Goal: Task Accomplishment & Management: Manage account settings

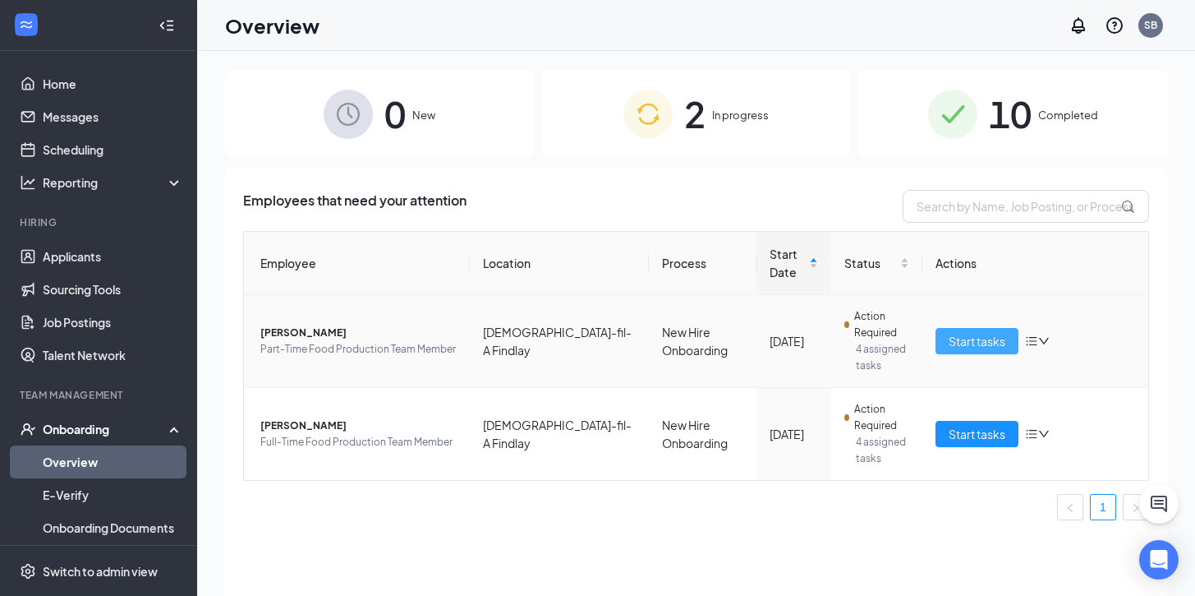
click at [968, 343] on span "Start tasks" at bounding box center [977, 341] width 57 height 18
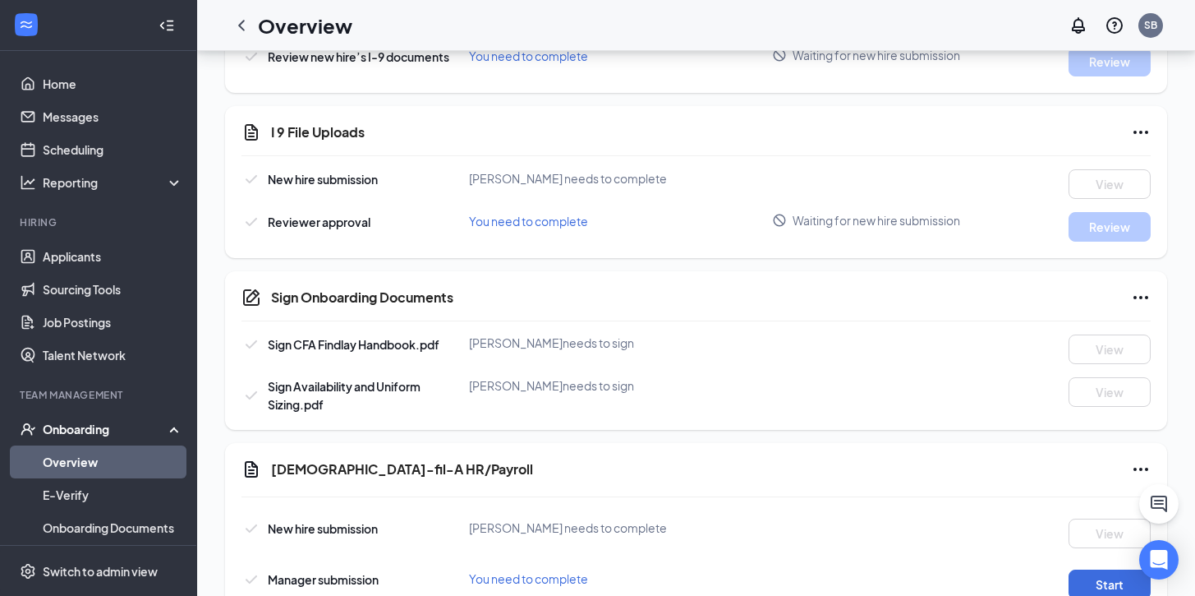
scroll to position [584, 0]
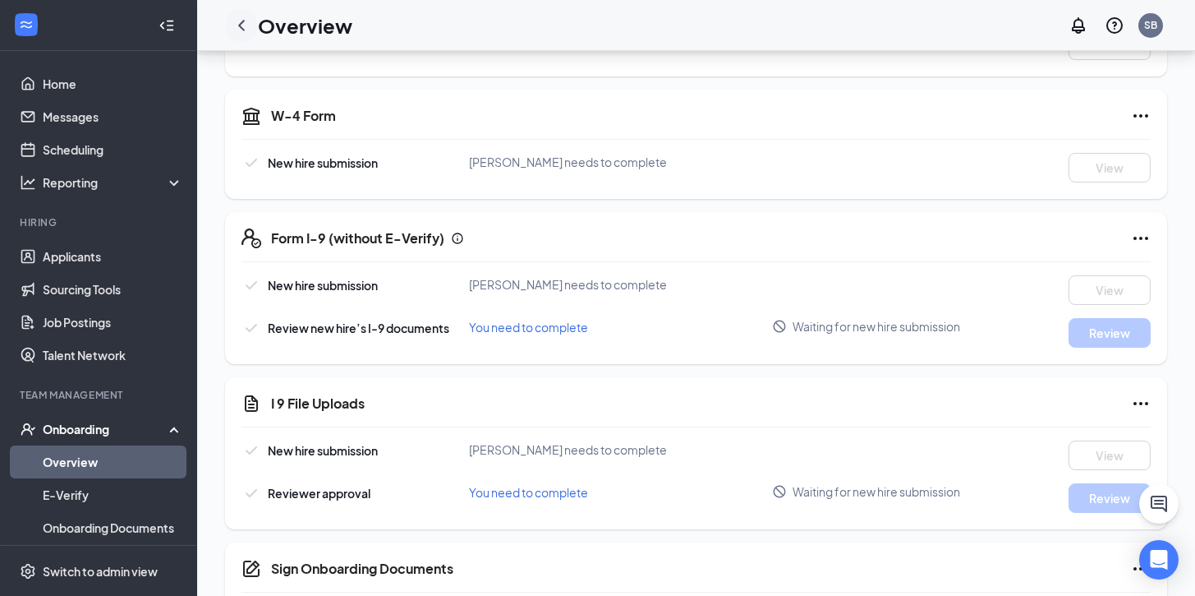
click at [248, 27] on icon "ChevronLeft" at bounding box center [242, 26] width 20 height 20
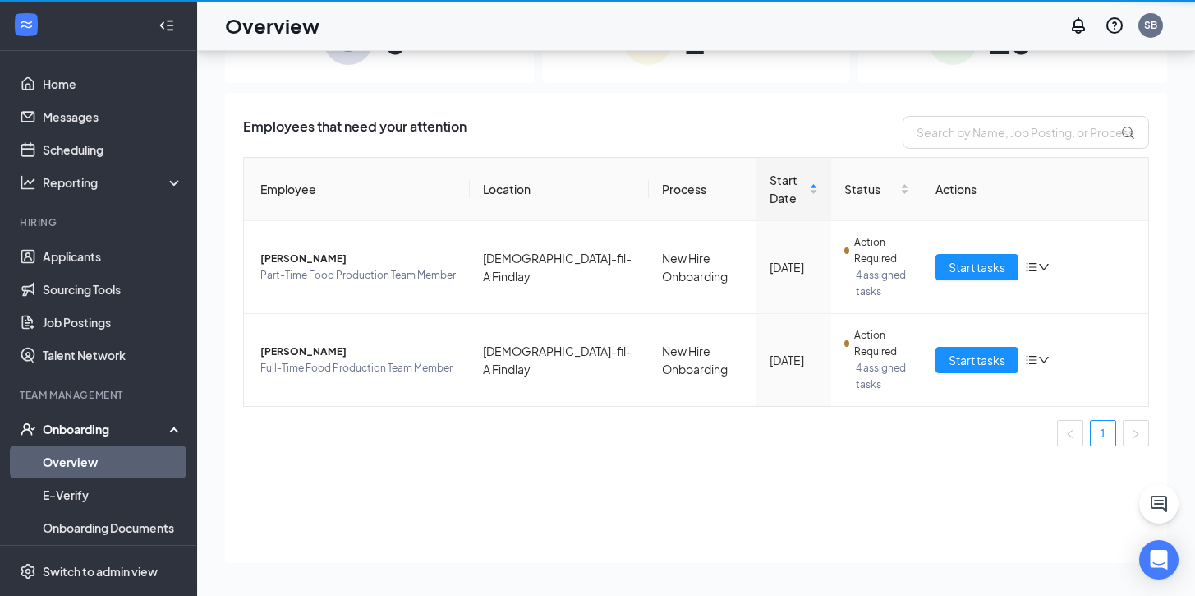
scroll to position [74, 0]
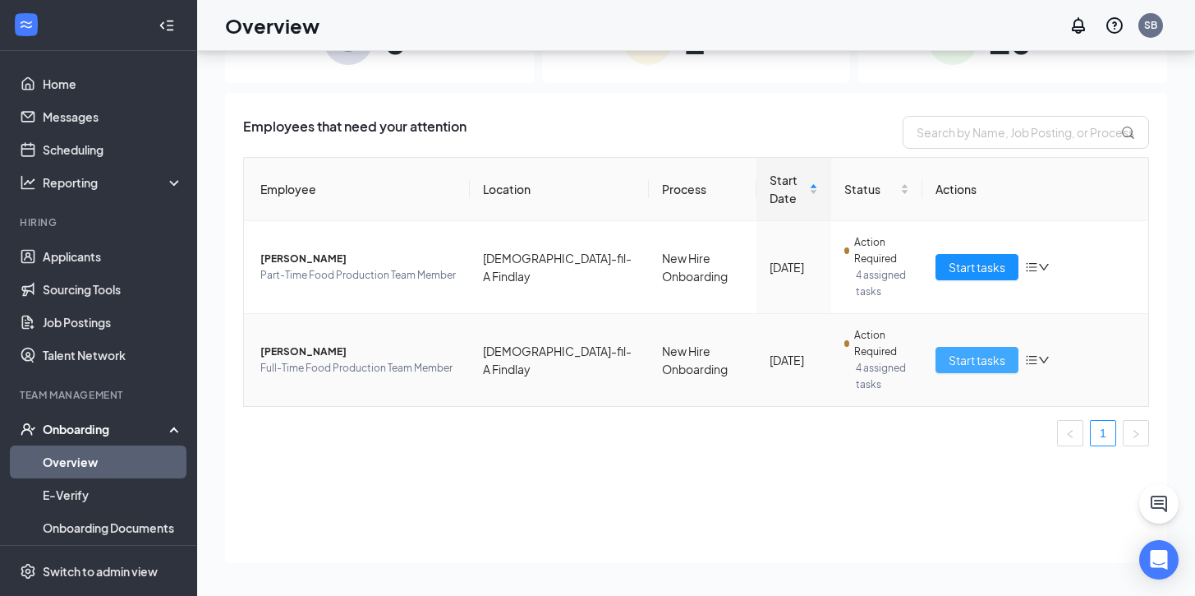
click at [979, 363] on span "Start tasks" at bounding box center [977, 360] width 57 height 18
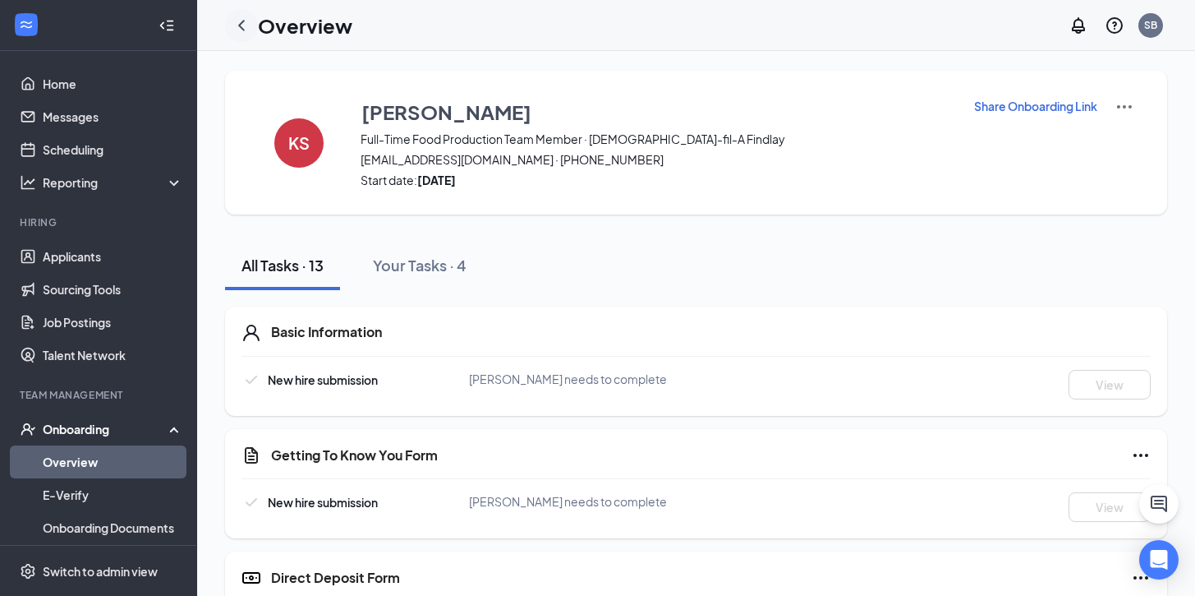
click at [243, 26] on icon "ChevronLeft" at bounding box center [242, 26] width 20 height 20
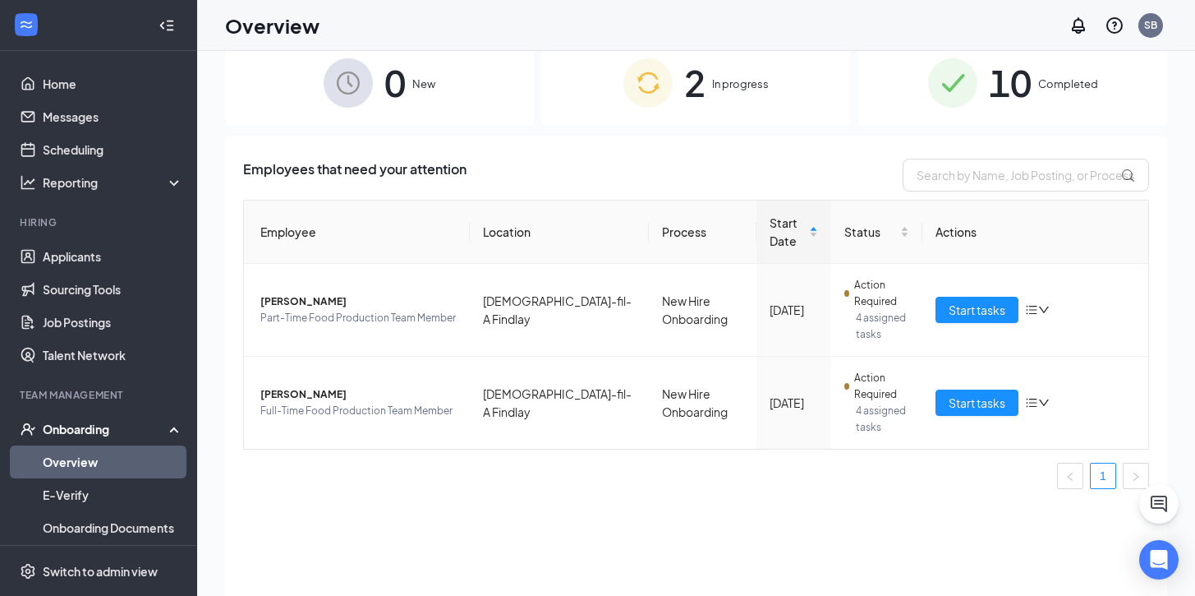
scroll to position [38, 0]
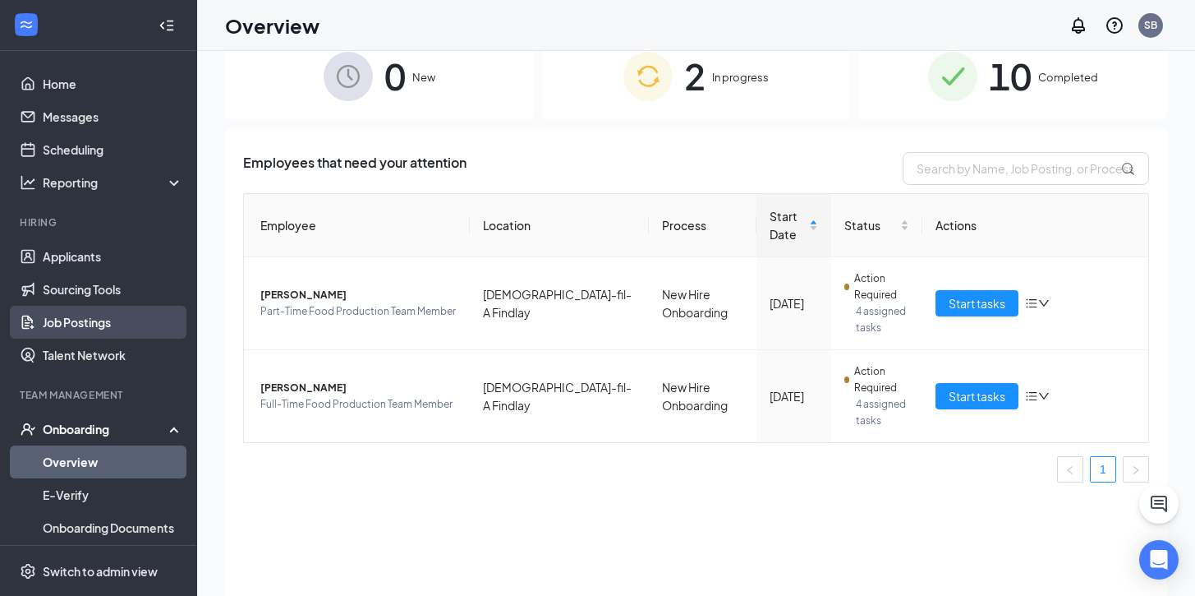
click at [78, 311] on link "Job Postings" at bounding box center [113, 322] width 140 height 33
